Goal: Task Accomplishment & Management: Use online tool/utility

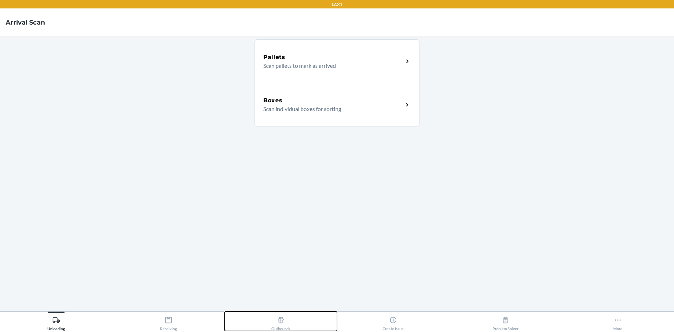
click at [281, 320] on icon at bounding box center [281, 320] width 8 height 8
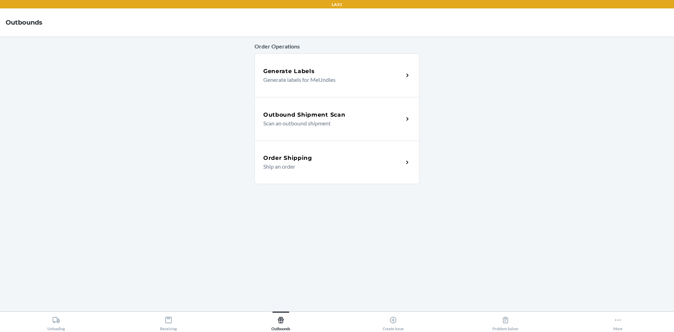
click at [309, 117] on h5 "Outbound Shipment Scan" at bounding box center [304, 115] width 82 height 8
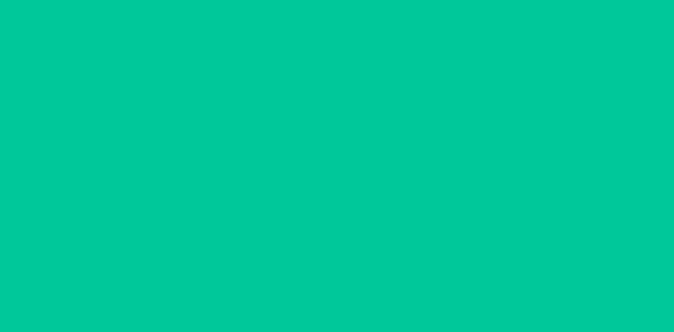
type input "[DATE]"
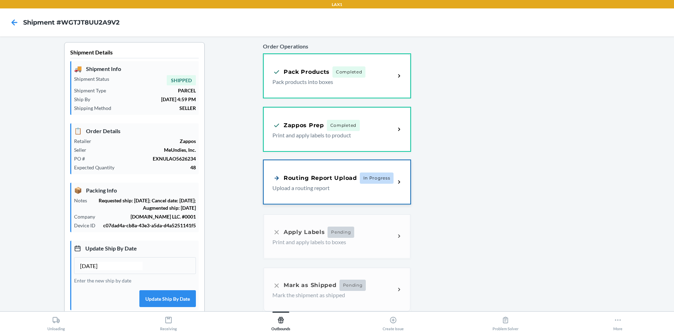
click at [322, 178] on div "Routing Report Upload" at bounding box center [314, 177] width 85 height 9
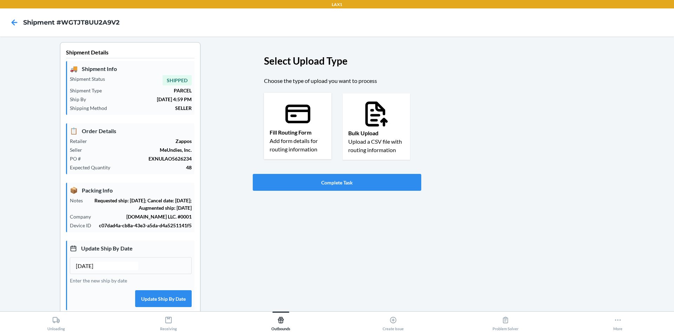
click at [297, 139] on p "Add form details for routing information" at bounding box center [297, 144] width 56 height 17
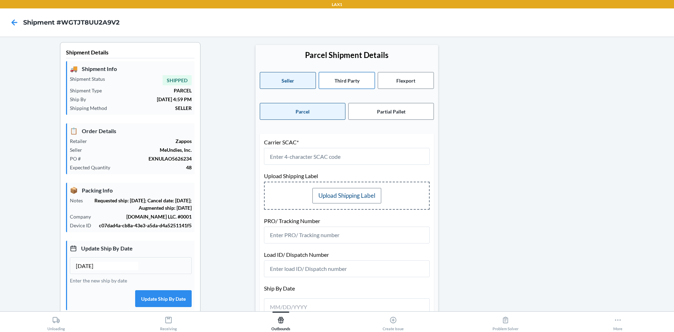
click at [361, 85] on button "Third Party" at bounding box center [347, 80] width 56 height 17
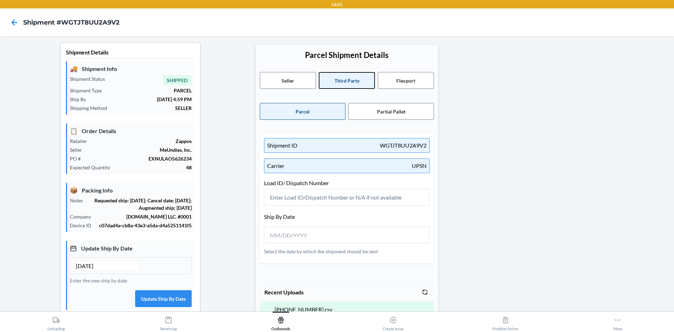
scroll to position [35, 0]
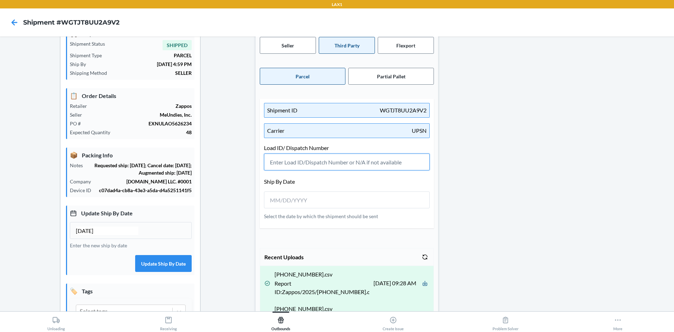
click at [287, 165] on input "text" at bounding box center [347, 161] width 166 height 17
paste input "601849"
type input "601849"
click at [274, 201] on input "__/__/____" at bounding box center [301, 200] width 62 height 8
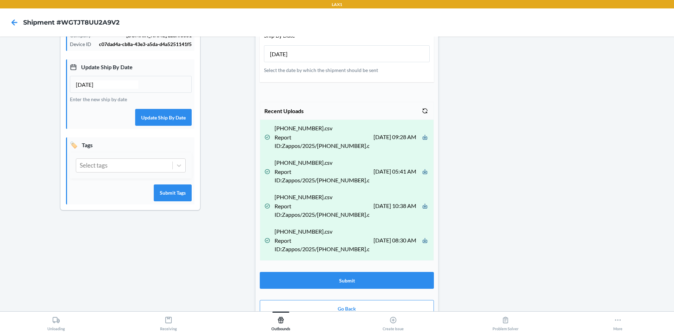
scroll to position [194, 0]
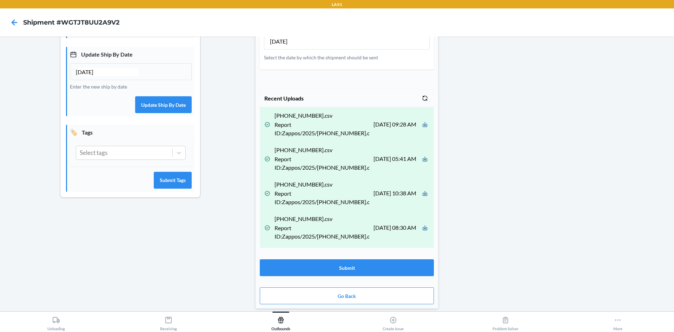
type input "09/24/2025"
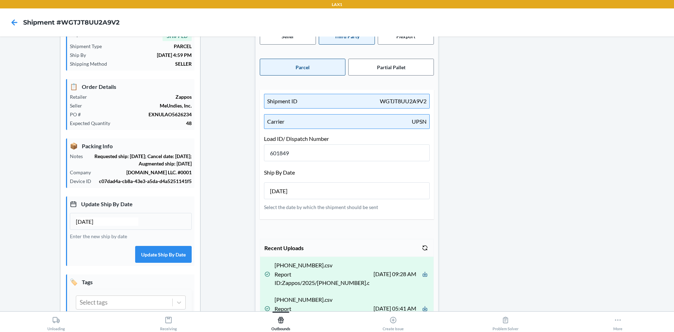
scroll to position [70, 0]
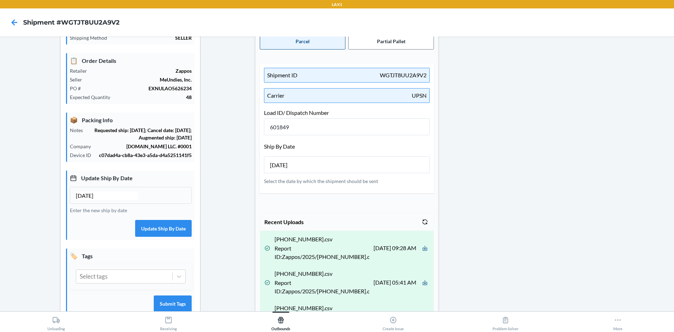
click at [89, 200] on input "09/10/2025" at bounding box center [107, 195] width 62 height 8
type input "09/24/2025"
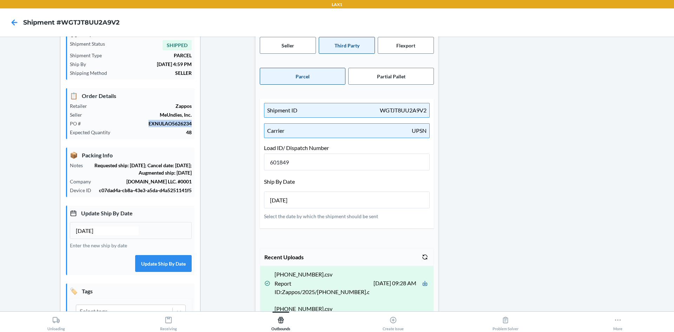
drag, startPoint x: 149, startPoint y: 122, endPoint x: 198, endPoint y: 123, distance: 49.5
click at [198, 123] on section "Shipment Details 🚚 Shipment Info Shipment Status SHIPPED Shipment Type PARCEL S…" at bounding box center [130, 181] width 140 height 349
copy p "EXNULAO5626234"
drag, startPoint x: 292, startPoint y: 165, endPoint x: 255, endPoint y: 165, distance: 36.5
click at [255, 165] on div "Parcel Shipment Details Seller Third Party Flexport Parcel Partial Pallet Shipm…" at bounding box center [346, 238] width 182 height 457
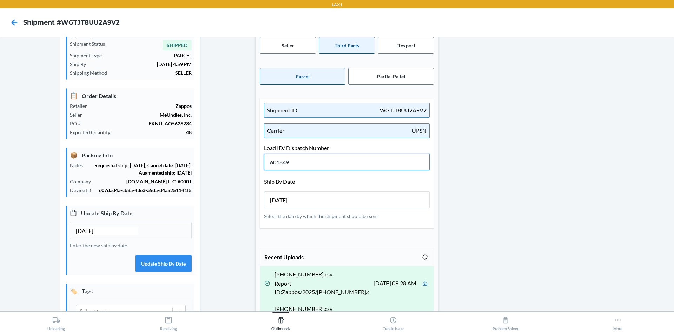
scroll to position [0, 0]
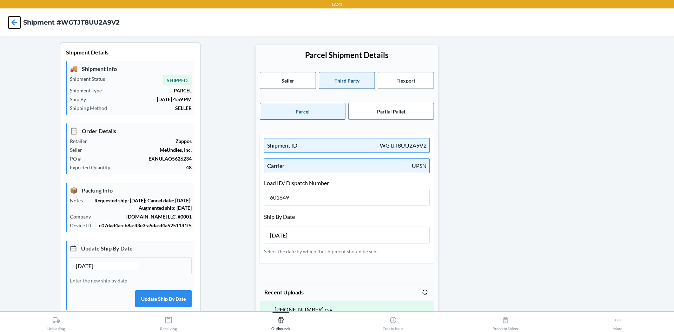
click at [15, 21] on icon at bounding box center [14, 22] width 12 height 12
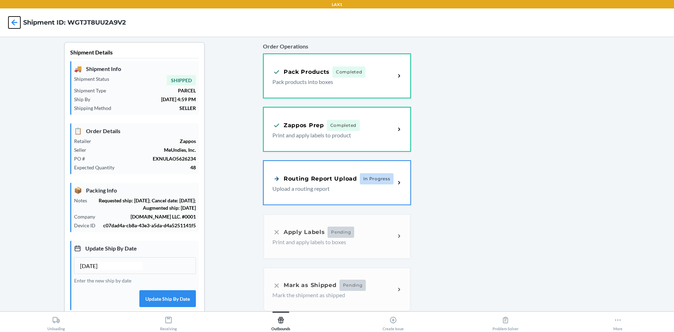
click at [13, 26] on icon at bounding box center [14, 22] width 12 height 12
click at [15, 22] on icon at bounding box center [15, 22] width 6 height 6
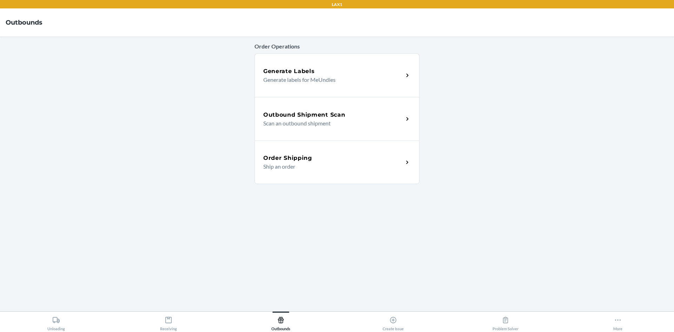
click at [330, 124] on p "Scan an outbound shipment" at bounding box center [330, 123] width 134 height 8
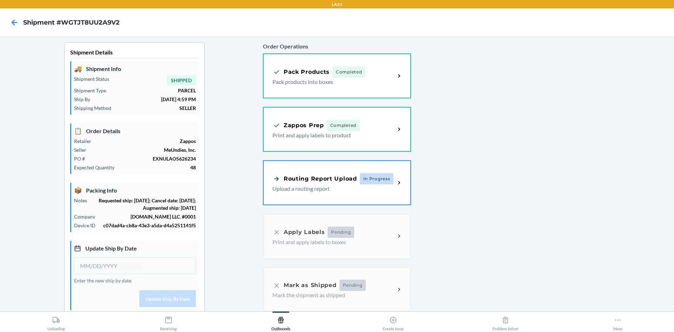
type input "09/10/2025"
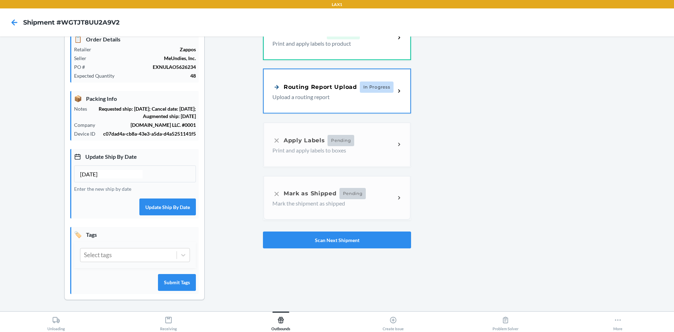
scroll to position [99, 0]
click at [383, 235] on button "Scan Next Shipment" at bounding box center [337, 239] width 148 height 17
